Goal: Find specific page/section: Find specific page/section

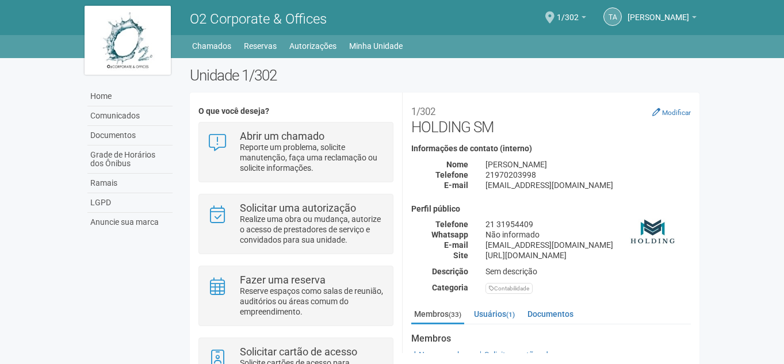
scroll to position [68, 0]
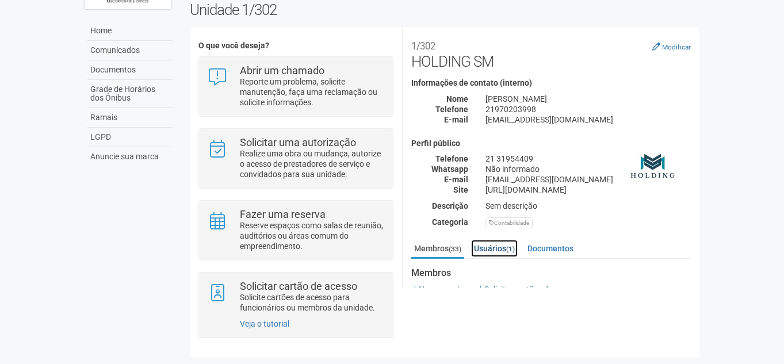
click at [507, 246] on link "Usuários (1)" at bounding box center [494, 248] width 47 height 17
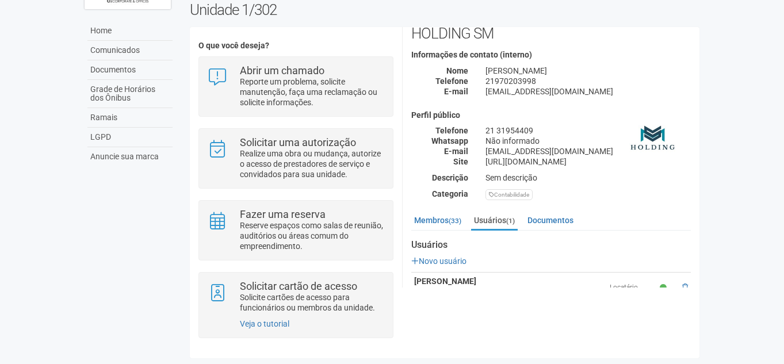
scroll to position [56, 0]
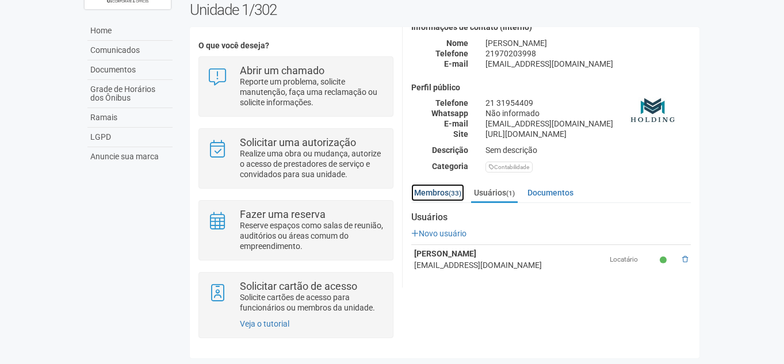
click at [437, 193] on link "Membros (33)" at bounding box center [437, 192] width 53 height 17
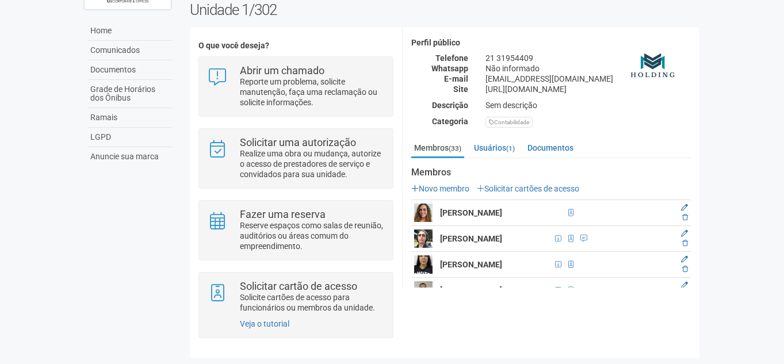
scroll to position [171, 0]
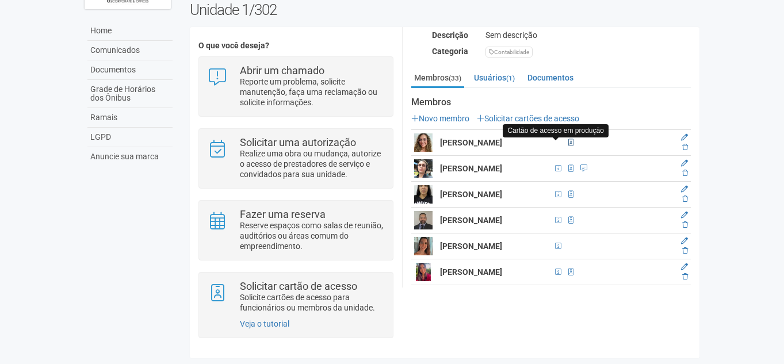
click at [569, 140] on span at bounding box center [571, 142] width 5 height 7
click at [565, 138] on span at bounding box center [571, 142] width 12 height 13
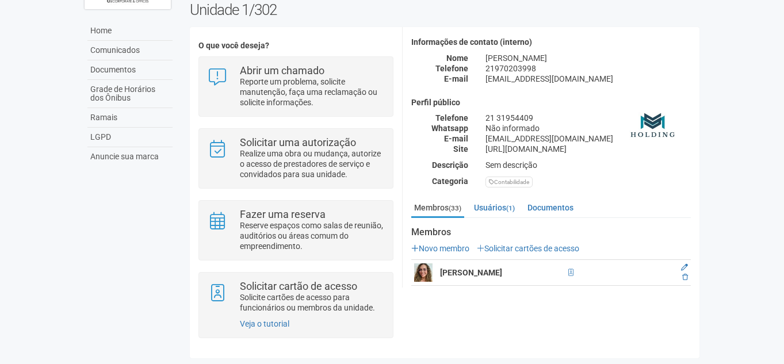
scroll to position [173, 0]
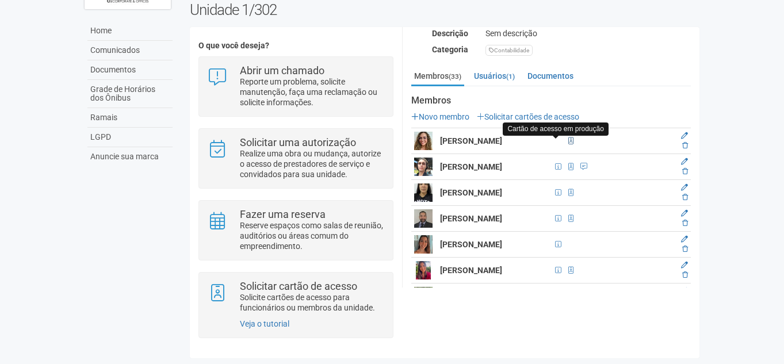
click at [569, 142] on span at bounding box center [571, 141] width 5 height 7
